Goal: Find contact information: Find contact information

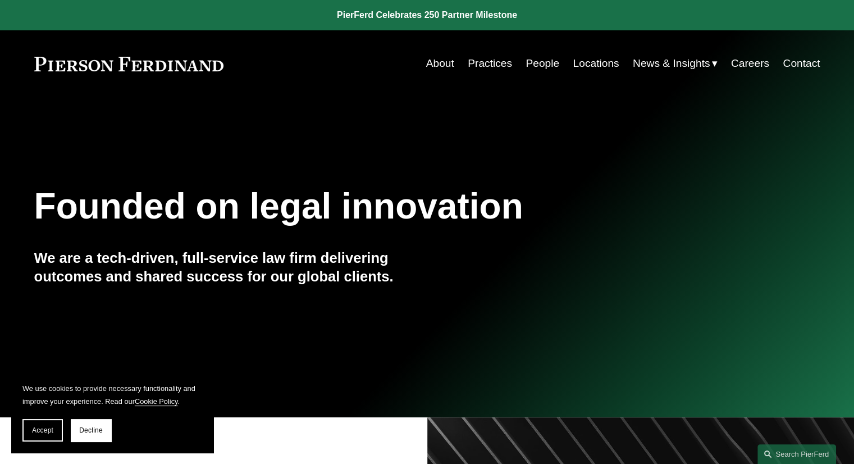
click at [541, 63] on link "People" at bounding box center [542, 63] width 34 height 21
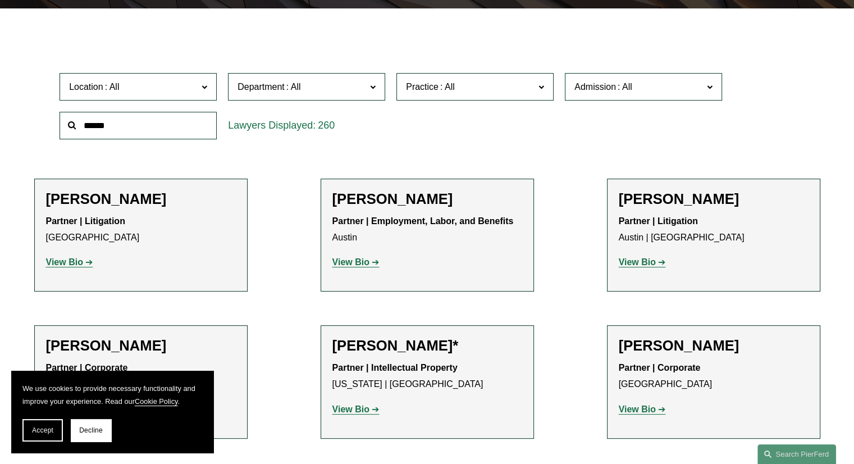
scroll to position [328, 0]
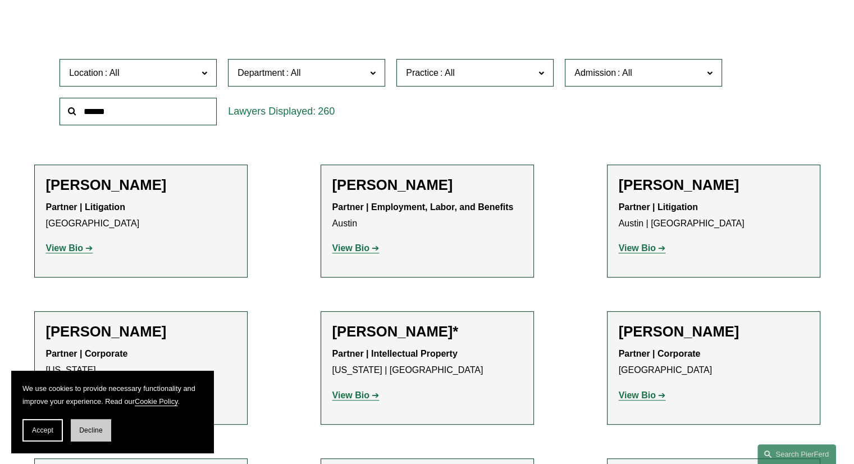
click at [95, 433] on span "Decline" at bounding box center [91, 430] width 24 height 8
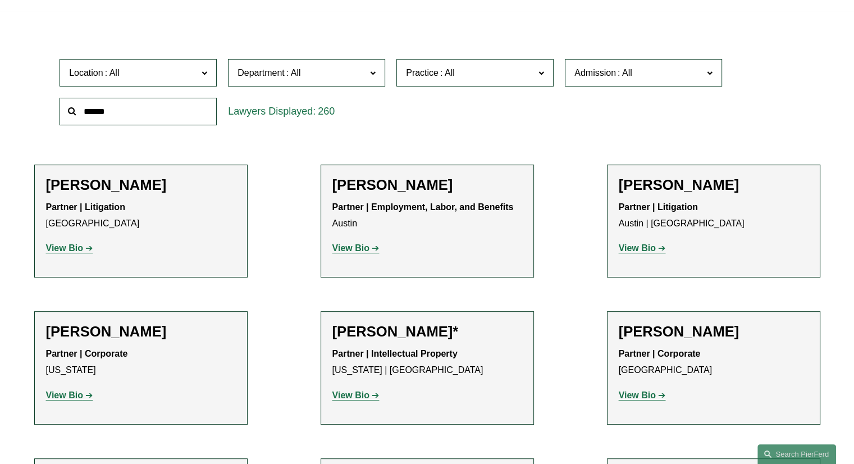
click at [58, 241] on p "View Bio" at bounding box center [141, 248] width 190 height 16
click at [60, 244] on strong "View Bio" at bounding box center [64, 248] width 37 height 10
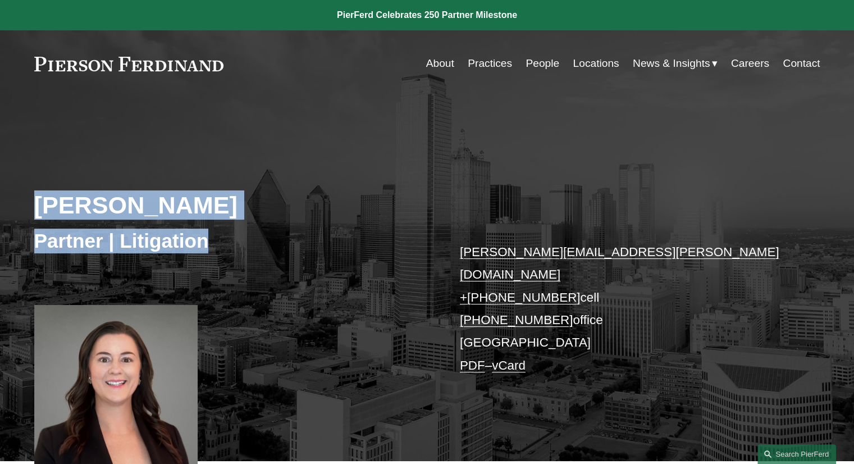
drag, startPoint x: 31, startPoint y: 205, endPoint x: 239, endPoint y: 235, distance: 209.2
click at [239, 235] on div "Katie Ackels Partner | Litigation katie.ackels@pierferd.com + 1.512.663.2641 ce…" at bounding box center [427, 291] width 854 height 338
copy div "Katie Ackels Partner | Litigation"
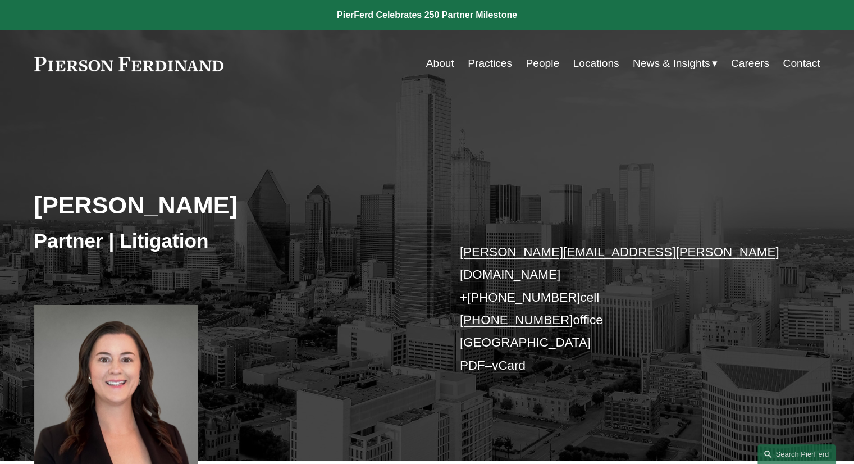
click at [685, 185] on div "Katie Ackels Partner | Litigation katie.ackels@pierferd.com + 1.512.663.2641 ce…" at bounding box center [427, 291] width 854 height 338
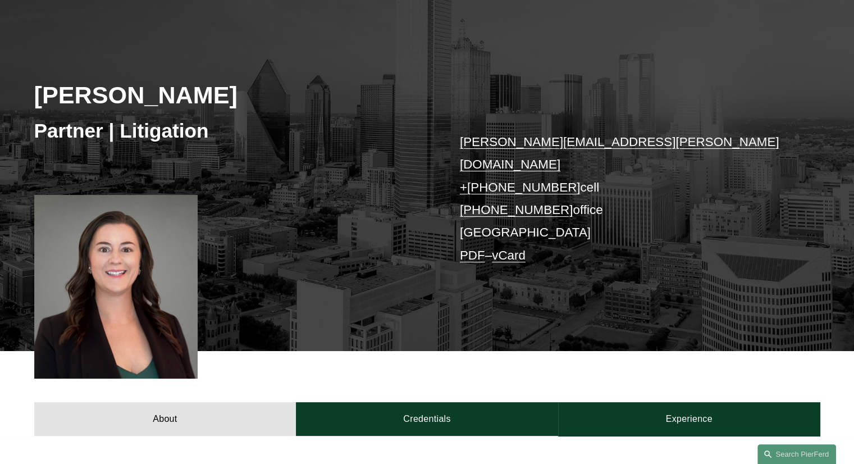
scroll to position [109, 0]
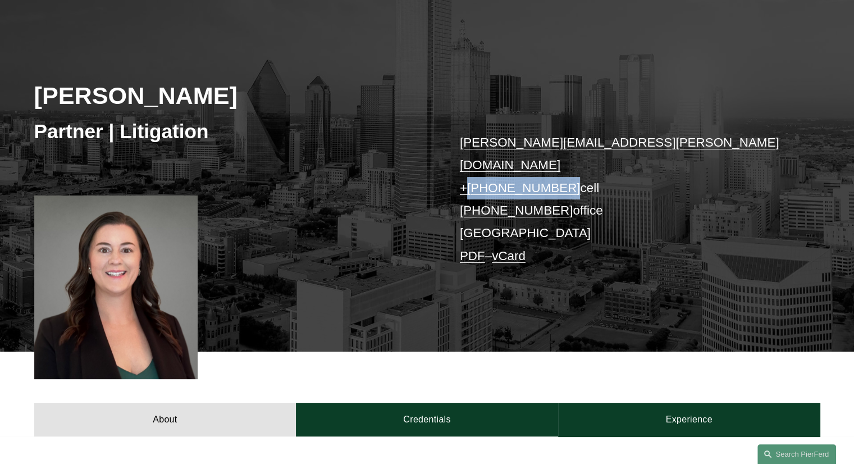
drag, startPoint x: 555, startPoint y: 164, endPoint x: 469, endPoint y: 160, distance: 86.0
click at [469, 160] on p "katie.ackels@pierferd.com + 1.512.663.2641 cell +1.469.547.0588 office Dallas P…" at bounding box center [623, 199] width 327 height 136
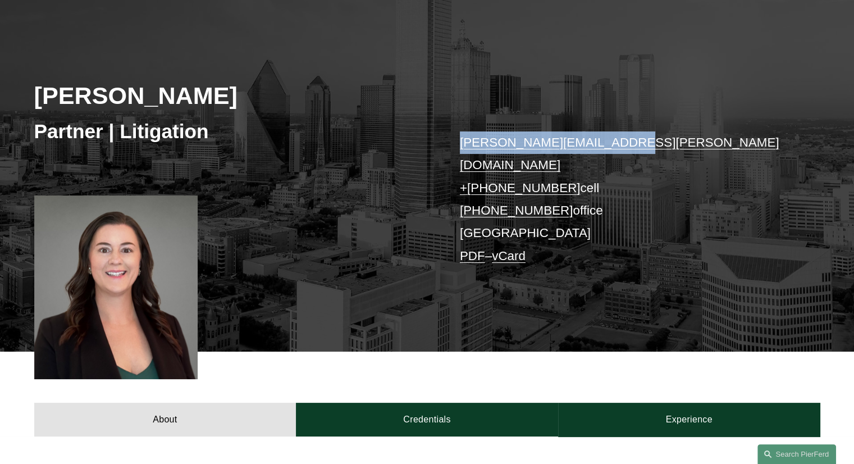
drag, startPoint x: 610, startPoint y: 140, endPoint x: 456, endPoint y: 146, distance: 154.5
click at [456, 146] on div "Katie Ackels Partner | Litigation katie.ackels@pierferd.com + 1.512.663.2641 ce…" at bounding box center [427, 182] width 854 height 338
copy link "katie.ackels@pierferd.com"
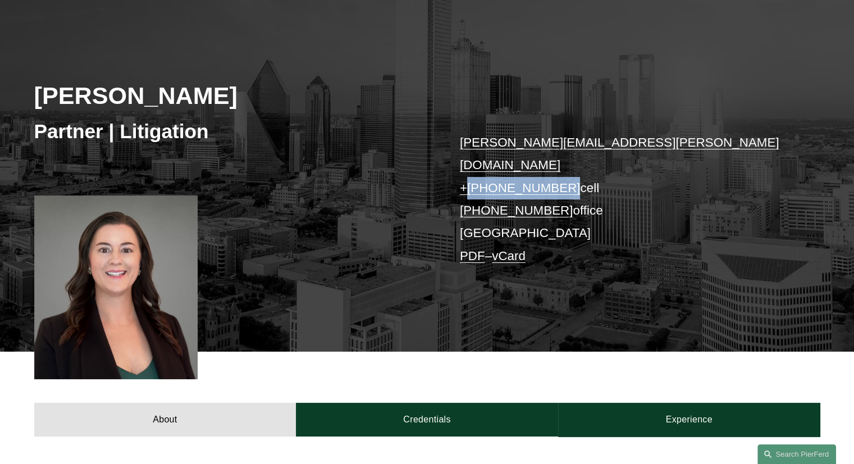
drag, startPoint x: 555, startPoint y: 164, endPoint x: 469, endPoint y: 162, distance: 85.9
click at [469, 162] on p "katie.ackels@pierferd.com + 1.512.663.2641 cell +1.469.547.0588 office Dallas P…" at bounding box center [623, 199] width 327 height 136
copy link "1.512.663.2641"
